Goal: Information Seeking & Learning: Learn about a topic

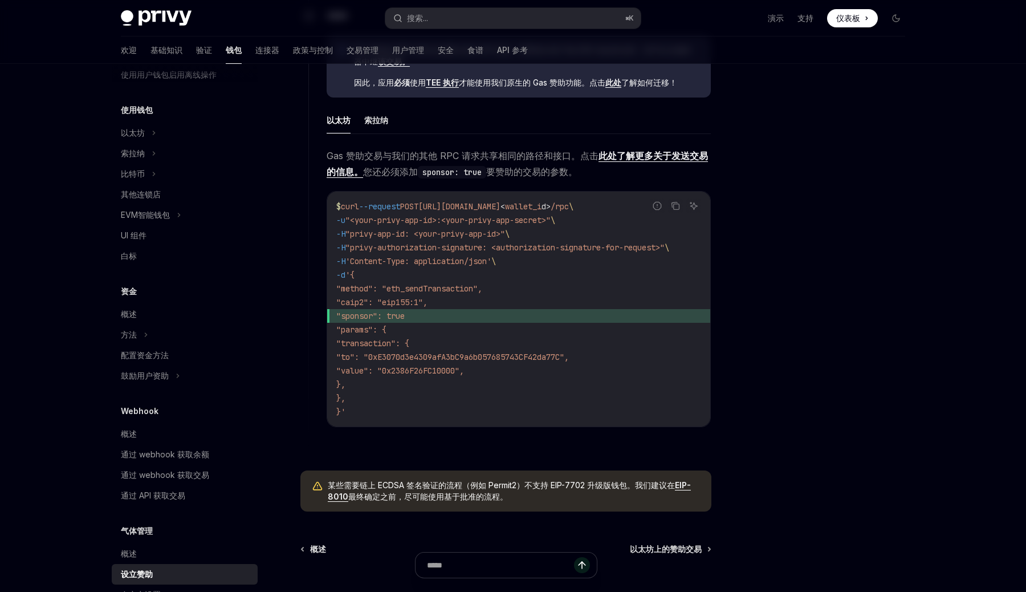
scroll to position [640, 0]
click at [750, 259] on div at bounding box center [827, 339] width 173 height 505
drag, startPoint x: 372, startPoint y: 306, endPoint x: 405, endPoint y: 347, distance: 53.1
click at [405, 347] on code "$ curl --request POST [URL][DOMAIN_NAME] < wallet_i d > /rpc \ -u "<your-privy-…" at bounding box center [518, 309] width 365 height 219
click at [409, 347] on span ""transaction": {" at bounding box center [372, 344] width 73 height 10
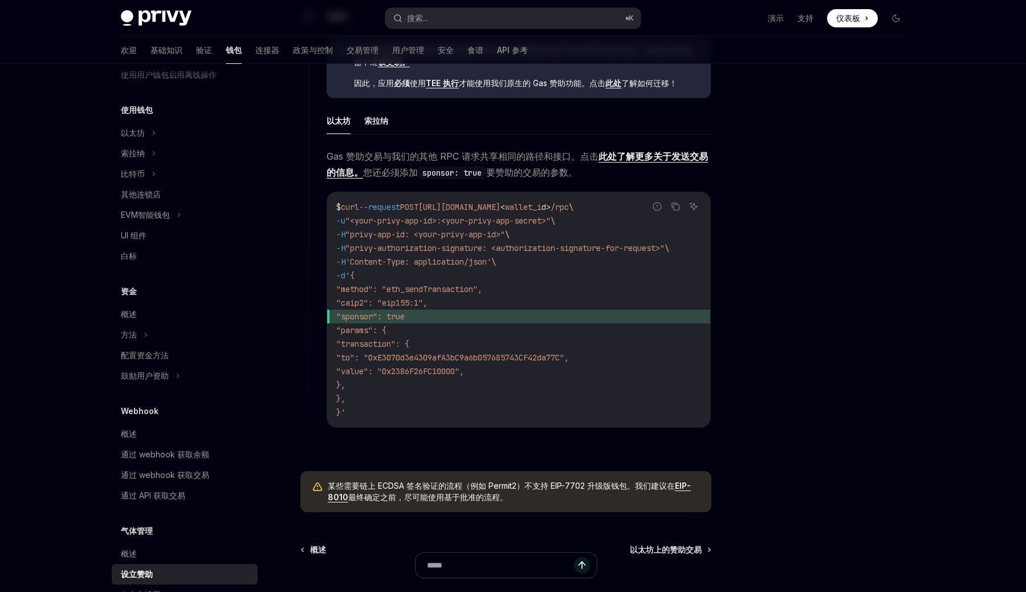
click at [409, 347] on span ""transaction": {" at bounding box center [372, 344] width 73 height 10
click at [411, 360] on span ""to": "0xE3070d3e4309afA3bC9a6b057685743CF42da77C"," at bounding box center [452, 357] width 233 height 10
click at [453, 357] on span ""to": "0xE3070d3e4309afA3bC9a6b057685743CF42da77C"," at bounding box center [452, 357] width 233 height 10
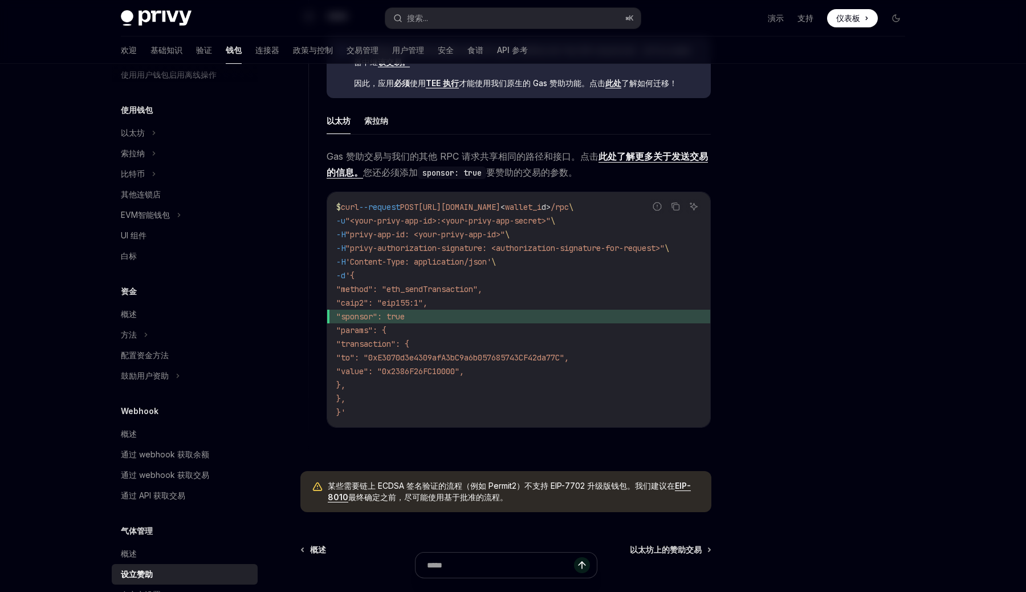
click at [422, 374] on span ""value": "0x2386F26FC10000"," at bounding box center [400, 371] width 128 height 10
click at [464, 374] on span ""value": "0x2386F26FC10000"," at bounding box center [400, 371] width 128 height 10
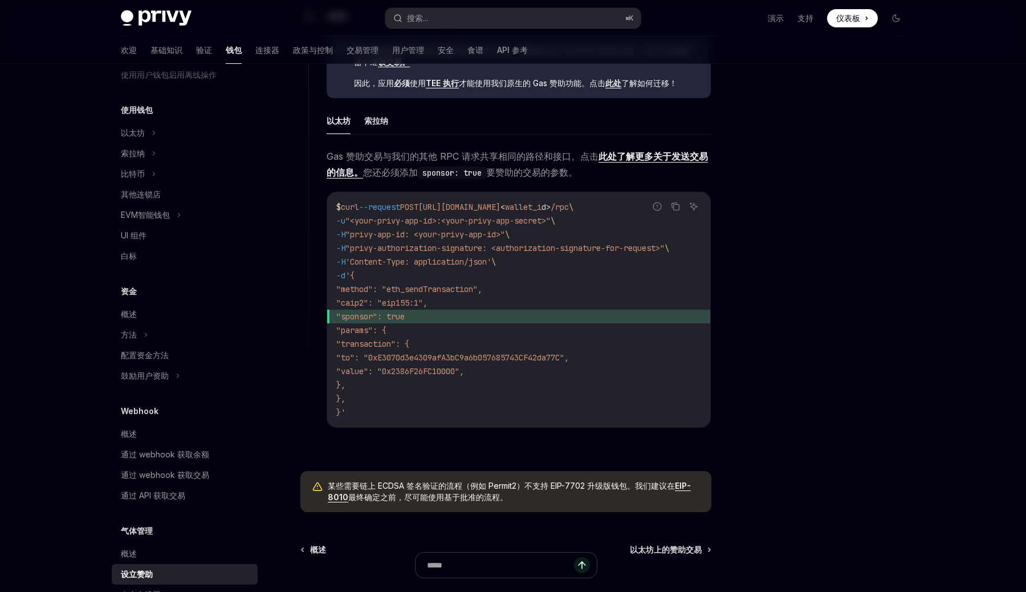
click at [409, 346] on span ""transaction": {" at bounding box center [372, 344] width 73 height 10
click at [409, 344] on span ""transaction": {" at bounding box center [372, 344] width 73 height 10
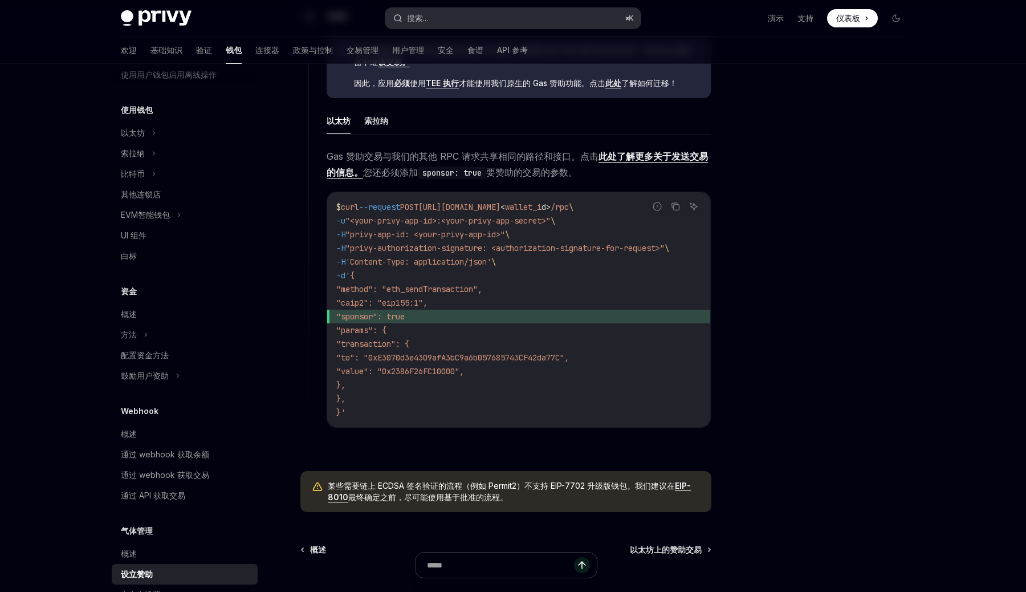
click at [502, 21] on button "搜索... ⌘ K" at bounding box center [512, 18] width 255 height 21
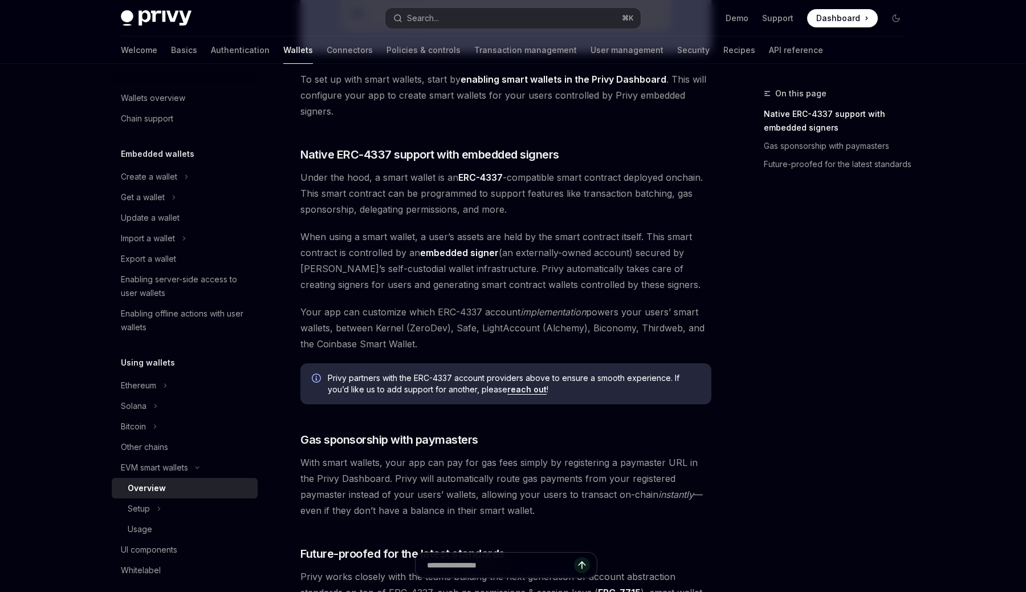
scroll to position [225, 0]
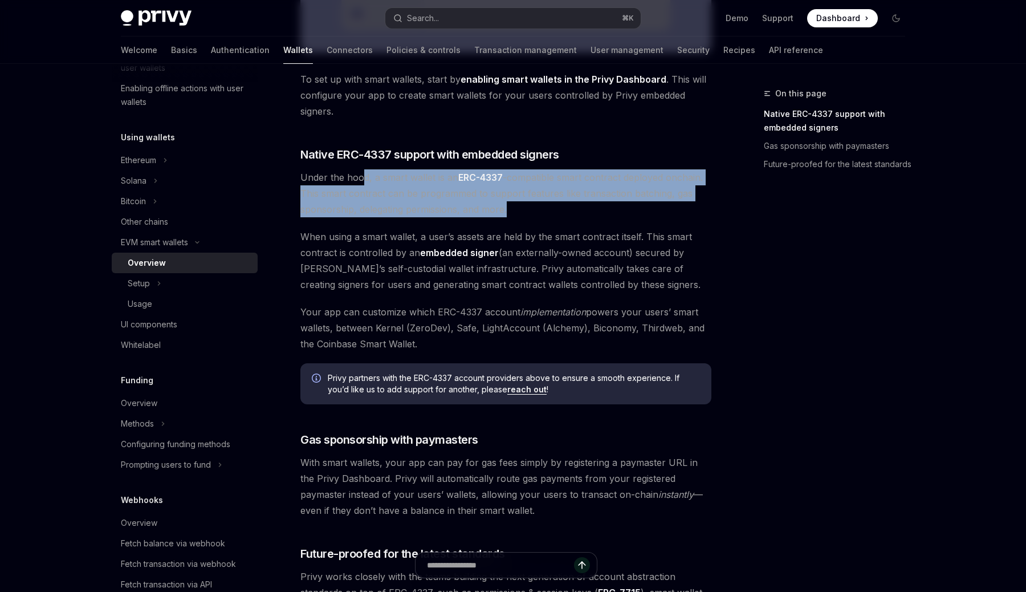
drag, startPoint x: 364, startPoint y: 173, endPoint x: 524, endPoint y: 214, distance: 165.3
click at [524, 214] on span "Under the hood, a smart wallet is an ERC-4337 -compatible smart contract deploy…" at bounding box center [505, 193] width 411 height 48
click at [520, 212] on span "Under the hood, a smart wallet is an ERC-4337 -compatible smart contract deploy…" at bounding box center [505, 193] width 411 height 48
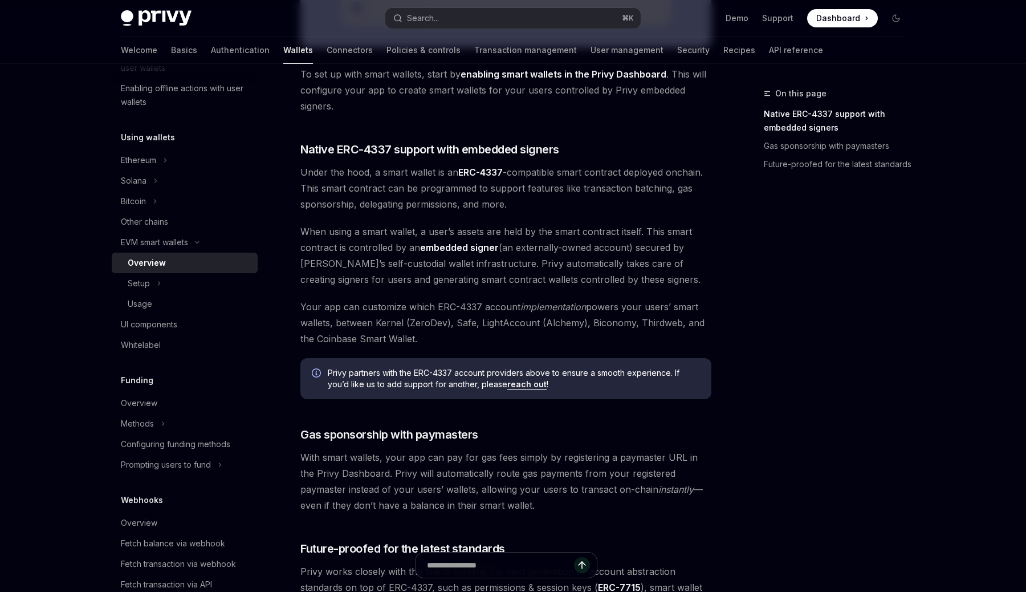
scroll to position [563, 0]
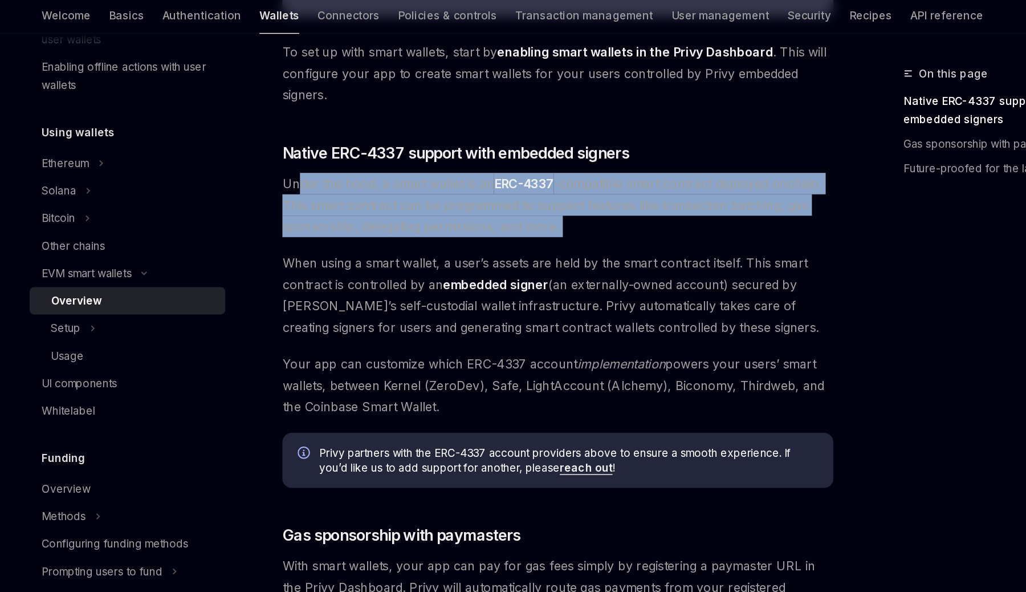
drag, startPoint x: 311, startPoint y: 181, endPoint x: 391, endPoint y: 217, distance: 87.8
click at [391, 217] on div "Privy makes it easy to create smart wallets for your users. Smart wallets are p…" at bounding box center [505, 105] width 411 height 1049
click at [413, 214] on span "Under the hood, a smart wallet is an ERC-4337 -compatible smart contract deploy…" at bounding box center [505, 192] width 411 height 48
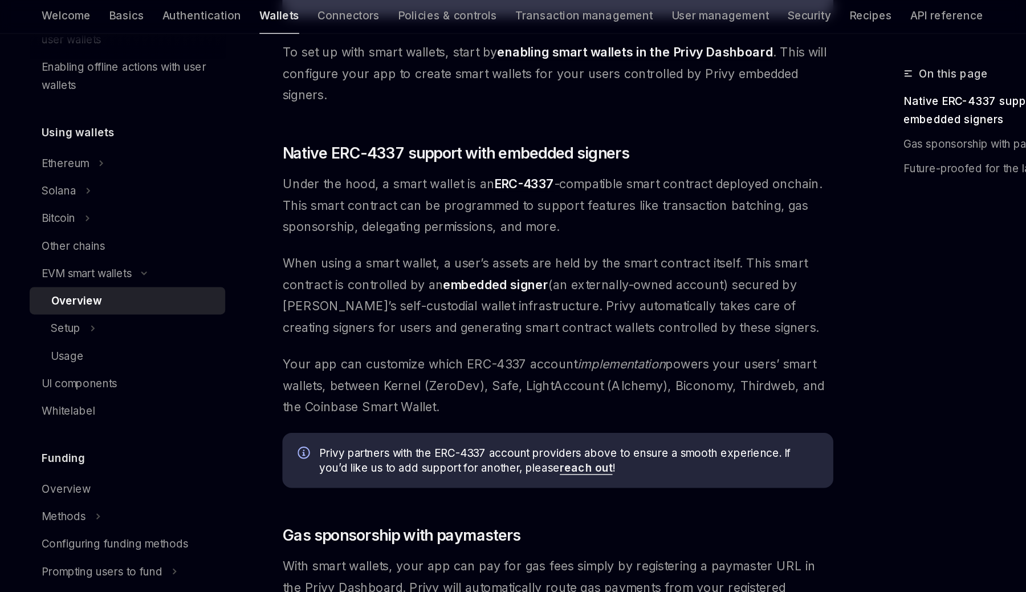
click at [374, 205] on span "Under the hood, a smart wallet is an ERC-4337 -compatible smart contract deploy…" at bounding box center [505, 192] width 411 height 48
click at [408, 205] on span "Under the hood, a smart wallet is an ERC-4337 -compatible smart contract deploy…" at bounding box center [505, 192] width 411 height 48
